Goal: Task Accomplishment & Management: Manage account settings

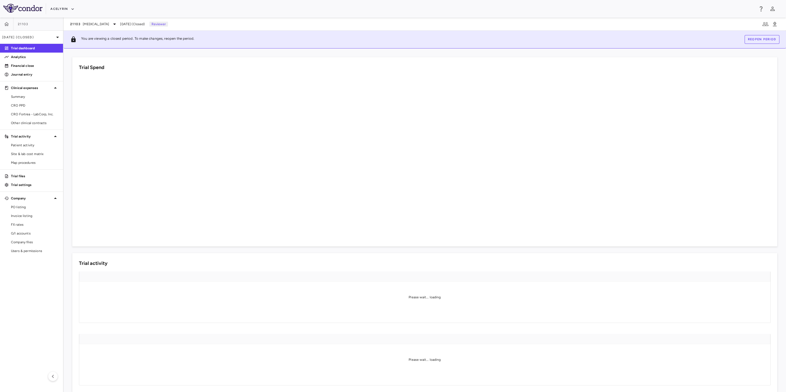
click at [28, 288] on aside "21103 [DATE] (Closed) Trial dashboard Analytics Financial close Journal entry C…" at bounding box center [32, 205] width 64 height 375
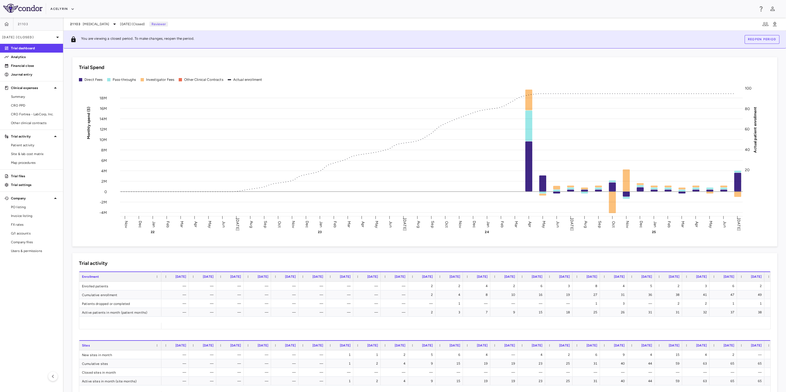
drag, startPoint x: 339, startPoint y: 10, endPoint x: 347, endPoint y: 11, distance: 8.5
click at [345, 10] on div "Acelyrin" at bounding box center [402, 8] width 704 height 9
click at [407, 14] on div "Acelyrin" at bounding box center [393, 9] width 786 height 18
click at [345, 8] on div "Acelyrin" at bounding box center [402, 8] width 704 height 9
click at [25, 290] on aside "21103 Jul 2025 (Closed) Trial dashboard Analytics Financial close Journal entry…" at bounding box center [32, 205] width 64 height 375
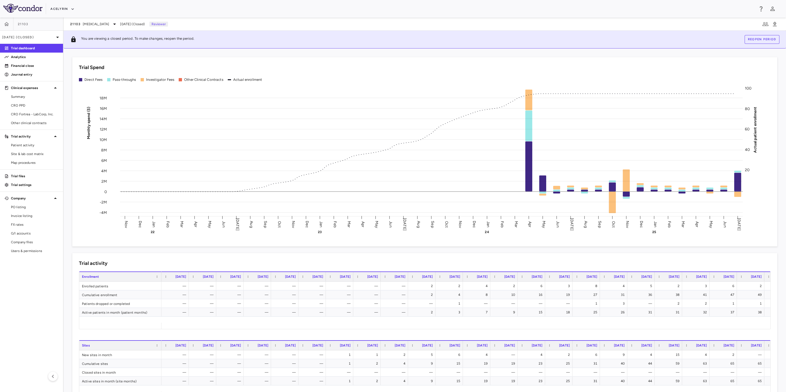
drag, startPoint x: 256, startPoint y: 4, endPoint x: 304, endPoint y: 7, distance: 47.8
click at [259, 4] on div "Acelyrin" at bounding box center [402, 8] width 704 height 9
drag, startPoint x: 332, startPoint y: 7, endPoint x: 415, endPoint y: 5, distance: 83.1
click at [344, 7] on div "Acelyrin" at bounding box center [402, 8] width 704 height 9
drag, startPoint x: 415, startPoint y: 5, endPoint x: 256, endPoint y: 7, distance: 159.6
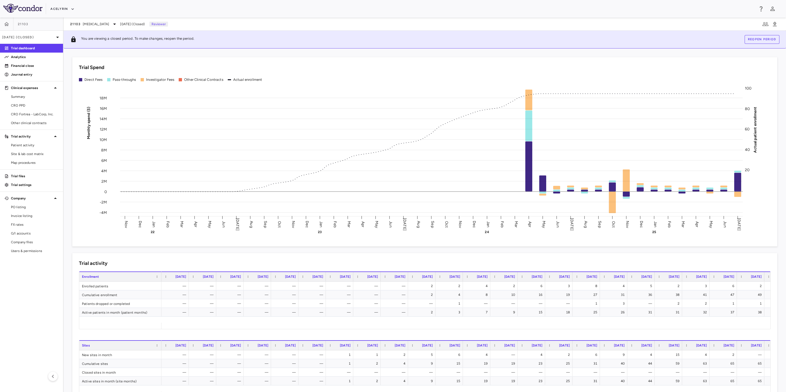
click at [409, 5] on div "Acelyrin" at bounding box center [402, 8] width 704 height 9
click at [256, 7] on div "Acelyrin" at bounding box center [402, 8] width 704 height 9
click at [25, 296] on aside "21103 Jul 2025 (Closed) Trial dashboard Analytics Financial close Journal entry…" at bounding box center [32, 205] width 64 height 375
click at [282, 10] on div "Acelyrin" at bounding box center [402, 8] width 704 height 9
click at [352, 8] on div "Acelyrin" at bounding box center [402, 8] width 704 height 9
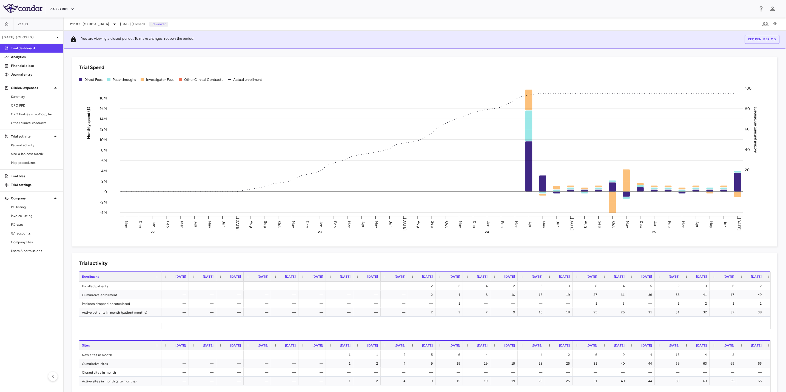
click at [287, 7] on div "Acelyrin" at bounding box center [402, 8] width 704 height 9
drag, startPoint x: 9, startPoint y: 316, endPoint x: 115, endPoint y: 141, distance: 204.5
click at [10, 316] on aside "21103 Jul 2025 (Closed) Trial dashboard Analytics Financial close Journal entry…" at bounding box center [32, 205] width 64 height 375
drag, startPoint x: 273, startPoint y: 2, endPoint x: 302, endPoint y: 4, distance: 29.7
click at [276, 2] on div "Acelyrin" at bounding box center [393, 9] width 786 height 18
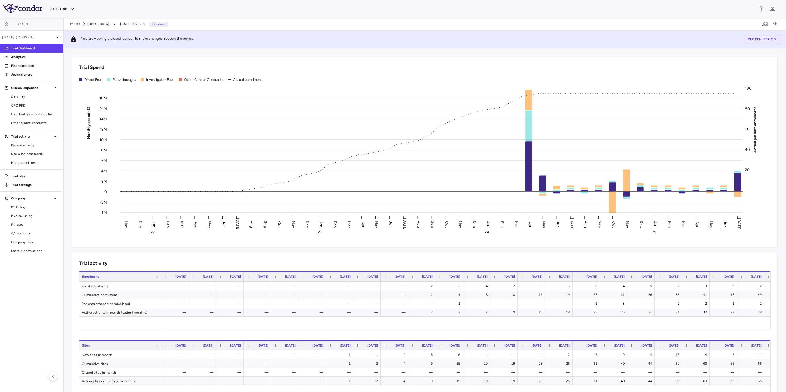
drag, startPoint x: 348, startPoint y: 6, endPoint x: 364, endPoint y: 6, distance: 15.9
click at [350, 6] on div "Acelyrin" at bounding box center [402, 8] width 704 height 9
click at [422, 5] on div "Acelyrin" at bounding box center [402, 8] width 704 height 9
drag, startPoint x: 333, startPoint y: 6, endPoint x: 227, endPoint y: 6, distance: 105.3
click at [325, 6] on div "Acelyrin" at bounding box center [402, 8] width 704 height 9
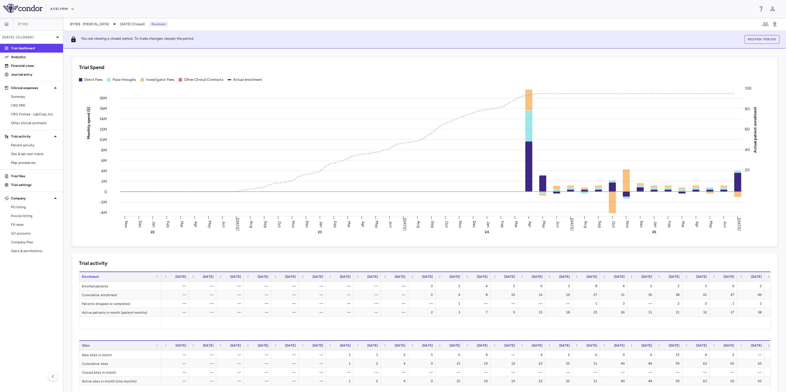
drag, startPoint x: 227, startPoint y: 6, endPoint x: 152, endPoint y: 81, distance: 105.9
click at [226, 8] on div "Acelyrin" at bounding box center [402, 8] width 704 height 9
click at [26, 307] on aside "21103 Jul 2025 (Closed) Trial dashboard Analytics Financial close Journal entry…" at bounding box center [32, 205] width 64 height 375
drag, startPoint x: 281, startPoint y: 12, endPoint x: 355, endPoint y: 9, distance: 74.1
click at [289, 12] on div "Acelyrin" at bounding box center [402, 8] width 704 height 9
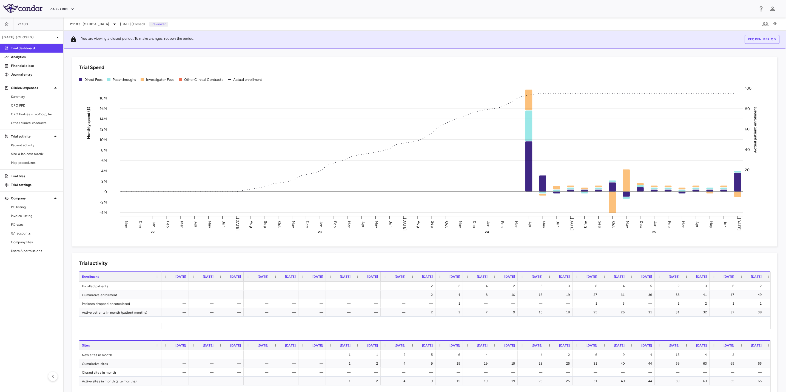
drag, startPoint x: 355, startPoint y: 9, endPoint x: 278, endPoint y: 8, distance: 77.0
click at [345, 9] on div "Acelyrin" at bounding box center [402, 8] width 704 height 9
drag, startPoint x: 278, startPoint y: 8, endPoint x: 273, endPoint y: 19, distance: 12.1
click at [278, 9] on div "Acelyrin" at bounding box center [402, 8] width 704 height 9
click at [18, 316] on aside "21103 Jul 2025 (Closed) Trial dashboard Analytics Financial close Journal entry…" at bounding box center [32, 205] width 64 height 375
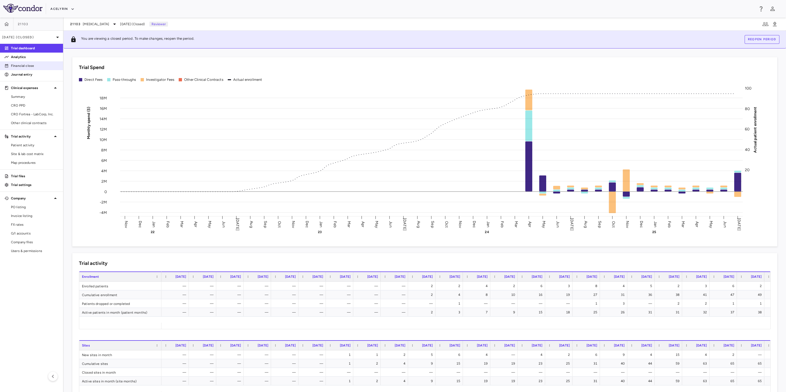
click at [25, 69] on link "Financial close" at bounding box center [31, 66] width 63 height 8
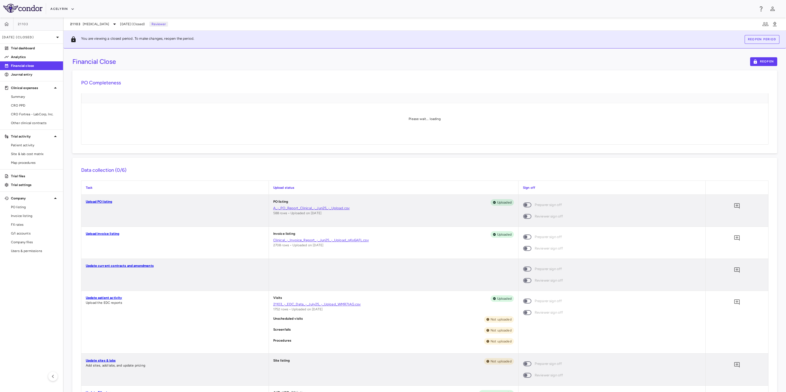
drag, startPoint x: 358, startPoint y: 11, endPoint x: 387, endPoint y: 8, distance: 28.9
click at [360, 10] on div "Acelyrin" at bounding box center [402, 8] width 704 height 9
drag, startPoint x: 433, startPoint y: 7, endPoint x: 336, endPoint y: 7, distance: 96.8
click at [432, 7] on div "Acelyrin" at bounding box center [402, 8] width 704 height 9
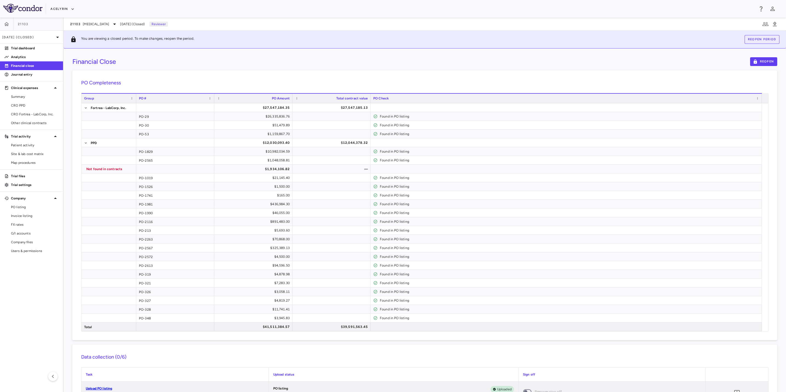
click at [327, 7] on div "Acelyrin" at bounding box center [402, 8] width 704 height 9
click at [38, 320] on aside "21103 Jul 2025 (Closed) Trial dashboard Analytics Financial close Journal entry…" at bounding box center [32, 205] width 64 height 375
drag, startPoint x: 290, startPoint y: 14, endPoint x: 313, endPoint y: 13, distance: 23.3
click at [294, 14] on div "Acelyrin" at bounding box center [393, 9] width 786 height 18
drag, startPoint x: 369, startPoint y: 11, endPoint x: 401, endPoint y: 9, distance: 32.7
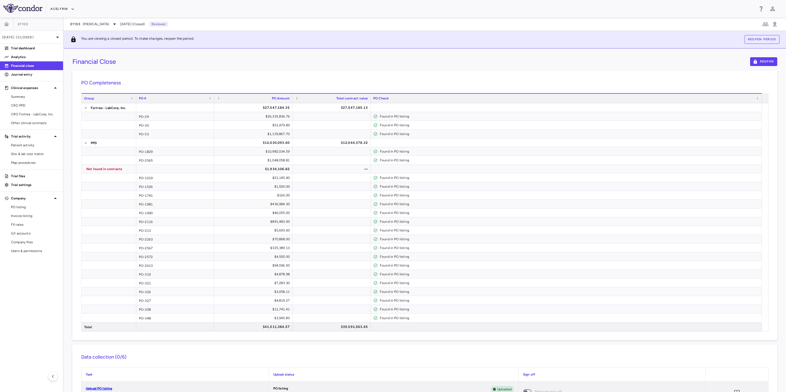
click at [376, 11] on div "Acelyrin" at bounding box center [402, 8] width 704 height 9
drag, startPoint x: 401, startPoint y: 9, endPoint x: 286, endPoint y: 6, distance: 115.8
click at [391, 9] on div "Acelyrin" at bounding box center [402, 8] width 704 height 9
click at [286, 6] on div "Acelyrin" at bounding box center [402, 8] width 704 height 9
click at [14, 307] on aside "21103 Jul 2025 (Closed) Trial dashboard Analytics Financial close Journal entry…" at bounding box center [32, 205] width 64 height 375
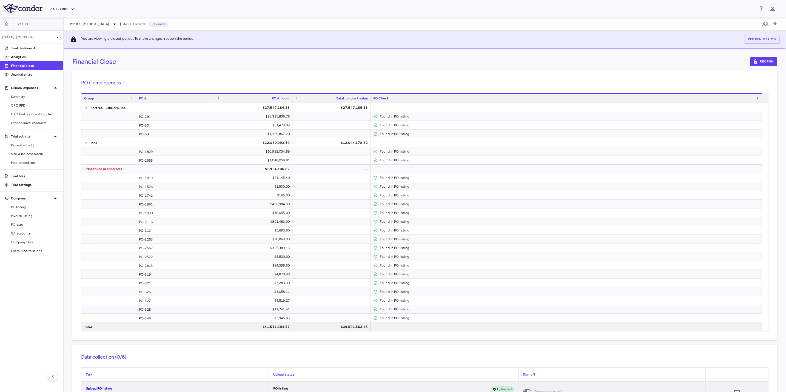
drag, startPoint x: 12, startPoint y: 306, endPoint x: 9, endPoint y: 301, distance: 5.8
click at [12, 305] on aside "21103 Jul 2025 (Closed) Trial dashboard Analytics Financial close Journal entry…" at bounding box center [32, 205] width 64 height 375
drag, startPoint x: 310, startPoint y: 50, endPoint x: 332, endPoint y: 54, distance: 22.4
click at [312, 50] on div "Financial Close Reopen PO Completeness Vendor Drag here to set column labels Gr…" at bounding box center [425, 221] width 723 height 344
click at [452, 58] on div "Financial Close Reopen" at bounding box center [424, 61] width 705 height 9
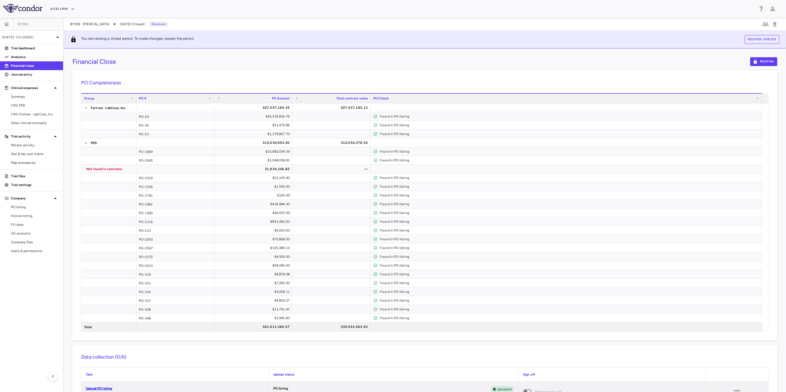
click at [333, 61] on div "Financial Close Reopen" at bounding box center [424, 61] width 705 height 9
drag, startPoint x: 275, startPoint y: 58, endPoint x: 264, endPoint y: 59, distance: 10.7
click at [266, 58] on div "Financial Close Reopen" at bounding box center [424, 61] width 705 height 9
click at [263, 59] on div "Financial Close Reopen" at bounding box center [424, 61] width 705 height 9
drag, startPoint x: 299, startPoint y: 59, endPoint x: 381, endPoint y: 59, distance: 82.3
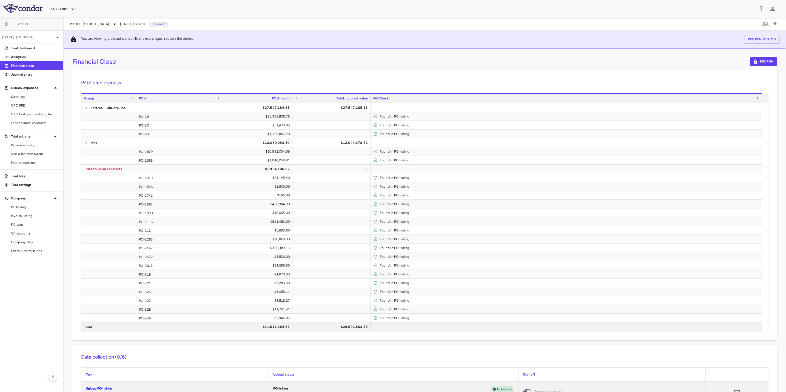
click at [324, 59] on div "Financial Close Reopen" at bounding box center [424, 61] width 705 height 9
drag, startPoint x: 381, startPoint y: 59, endPoint x: 444, endPoint y: 62, distance: 63.7
click at [409, 60] on div "Financial Close Reopen" at bounding box center [424, 61] width 705 height 9
click at [446, 62] on div "Financial Close Reopen" at bounding box center [424, 61] width 705 height 9
drag, startPoint x: 307, startPoint y: 61, endPoint x: 304, endPoint y: 61, distance: 3.6
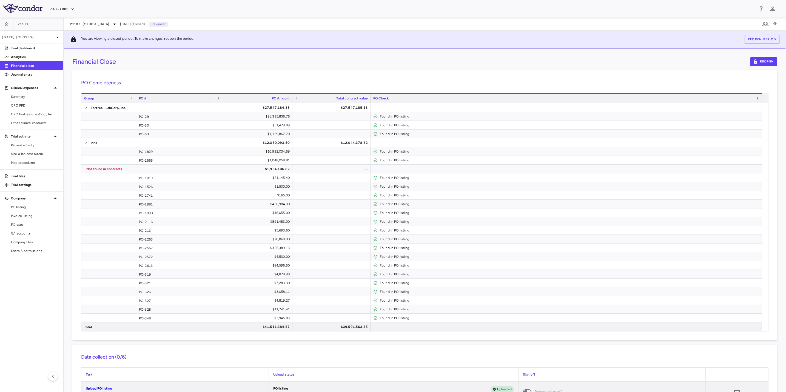
click at [306, 61] on div "Financial Close Reopen" at bounding box center [424, 61] width 705 height 9
drag, startPoint x: 237, startPoint y: 63, endPoint x: 333, endPoint y: 63, distance: 96.5
click at [241, 63] on div "Financial Close Reopen" at bounding box center [424, 61] width 705 height 9
click at [373, 63] on div "Financial Close Reopen" at bounding box center [424, 61] width 705 height 9
drag, startPoint x: 447, startPoint y: 64, endPoint x: 309, endPoint y: 57, distance: 137.6
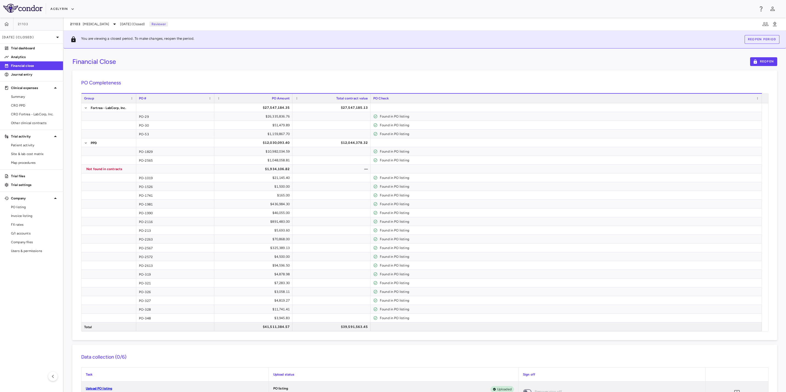
click at [443, 64] on div "Financial Close Reopen" at bounding box center [424, 61] width 705 height 9
click at [289, 57] on div "Financial Close Reopen PO Completeness Vendor Drag here to set column labels Gr…" at bounding box center [425, 221] width 723 height 344
click at [33, 327] on aside "21103 Jul 2025 (Closed) Trial dashboard Analytics Financial close Journal entry…" at bounding box center [32, 205] width 64 height 375
drag, startPoint x: 285, startPoint y: 69, endPoint x: 350, endPoint y: 63, distance: 65.9
click at [292, 67] on div "Financial Close Reopen PO Completeness Vendor Drag here to set column labels Gr…" at bounding box center [425, 221] width 723 height 344
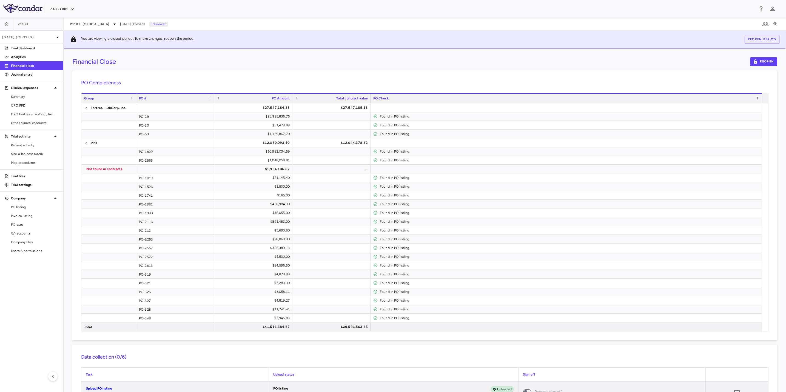
drag, startPoint x: 372, startPoint y: 63, endPoint x: 376, endPoint y: 63, distance: 4.4
click at [373, 63] on div "Financial Close Reopen" at bounding box center [424, 61] width 705 height 9
drag, startPoint x: 436, startPoint y: 63, endPoint x: 430, endPoint y: 63, distance: 6.0
click at [430, 63] on div "Financial Close Reopen" at bounding box center [424, 61] width 705 height 9
click at [259, 61] on div "Financial Close Reopen" at bounding box center [424, 61] width 705 height 9
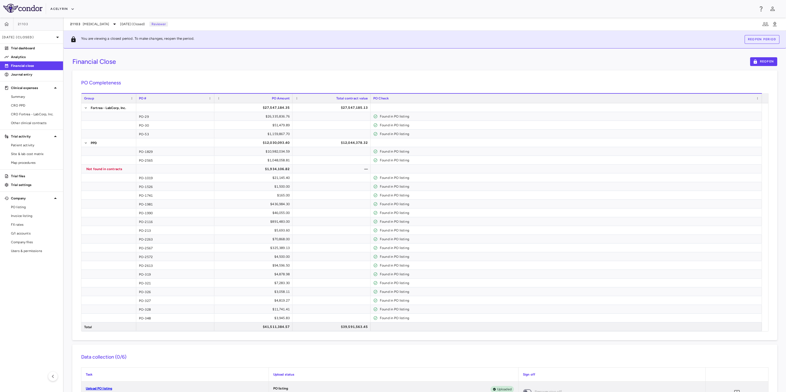
click at [32, 306] on aside "21103 Jul 2025 (Closed) Trial dashboard Analytics Financial close Journal entry…" at bounding box center [32, 205] width 64 height 375
click at [37, 36] on p "Jul 2025 (Closed)" at bounding box center [28, 37] width 52 height 5
click at [215, 70] on div at bounding box center [393, 196] width 786 height 392
click at [58, 9] on button "Acelyrin" at bounding box center [62, 9] width 24 height 9
click at [63, 27] on li "Acelyrin - CMC" at bounding box center [74, 28] width 46 height 8
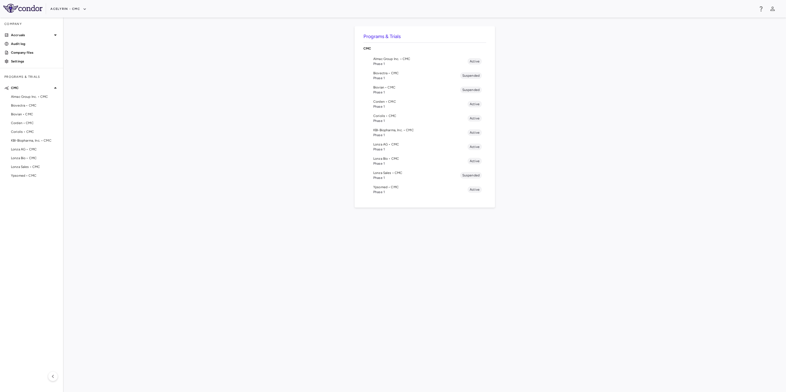
drag, startPoint x: 299, startPoint y: 132, endPoint x: 281, endPoint y: 140, distance: 19.5
click at [299, 132] on div "Programs & Trials CMC Almac Group Inc. • CMC Phase 1 Active Biovectra • CMC Pha…" at bounding box center [424, 204] width 705 height 357
